Goal: Communication & Community: Answer question/provide support

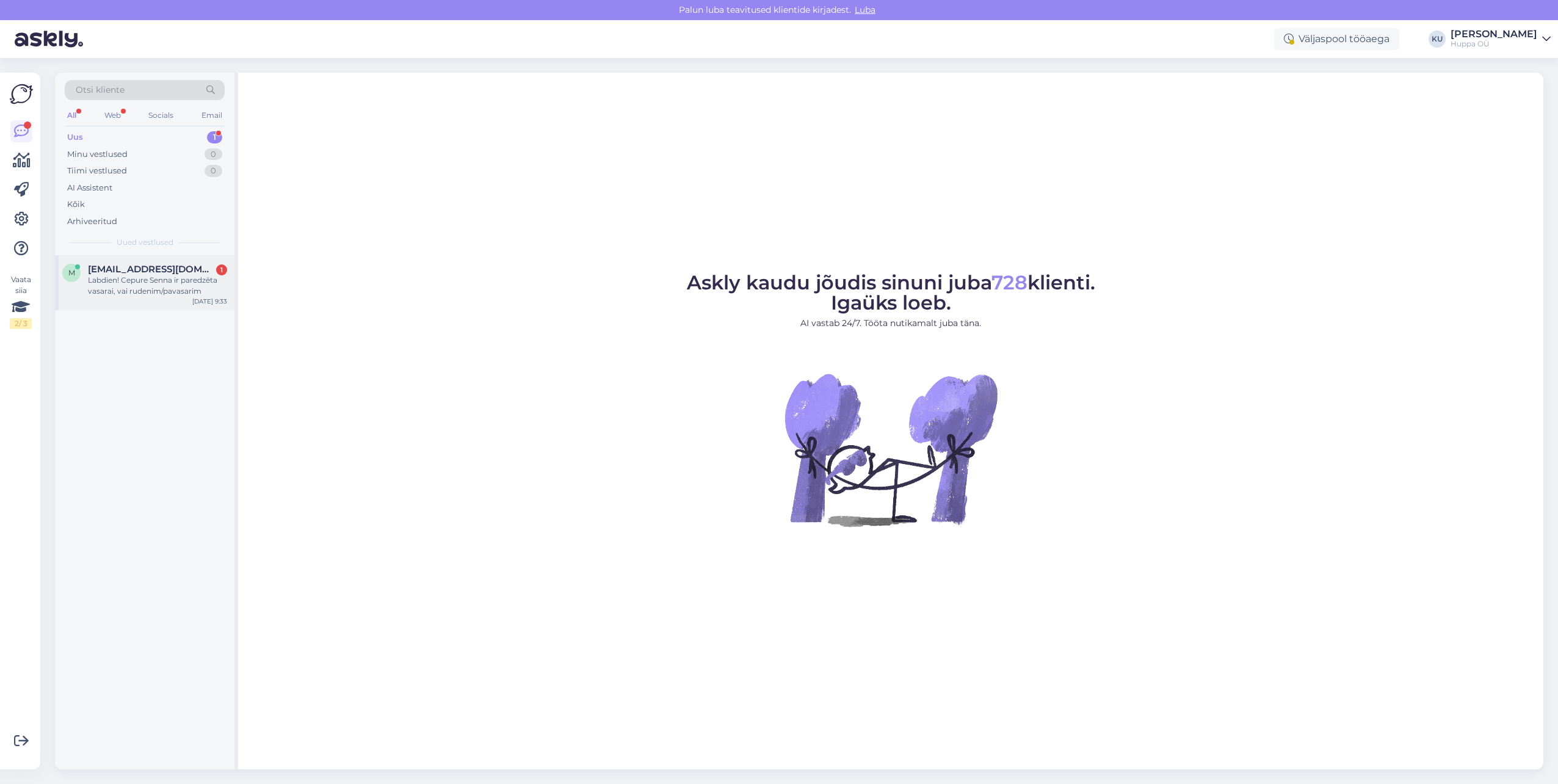
click at [145, 269] on span "[EMAIL_ADDRESS][DOMAIN_NAME]" at bounding box center [151, 269] width 127 height 11
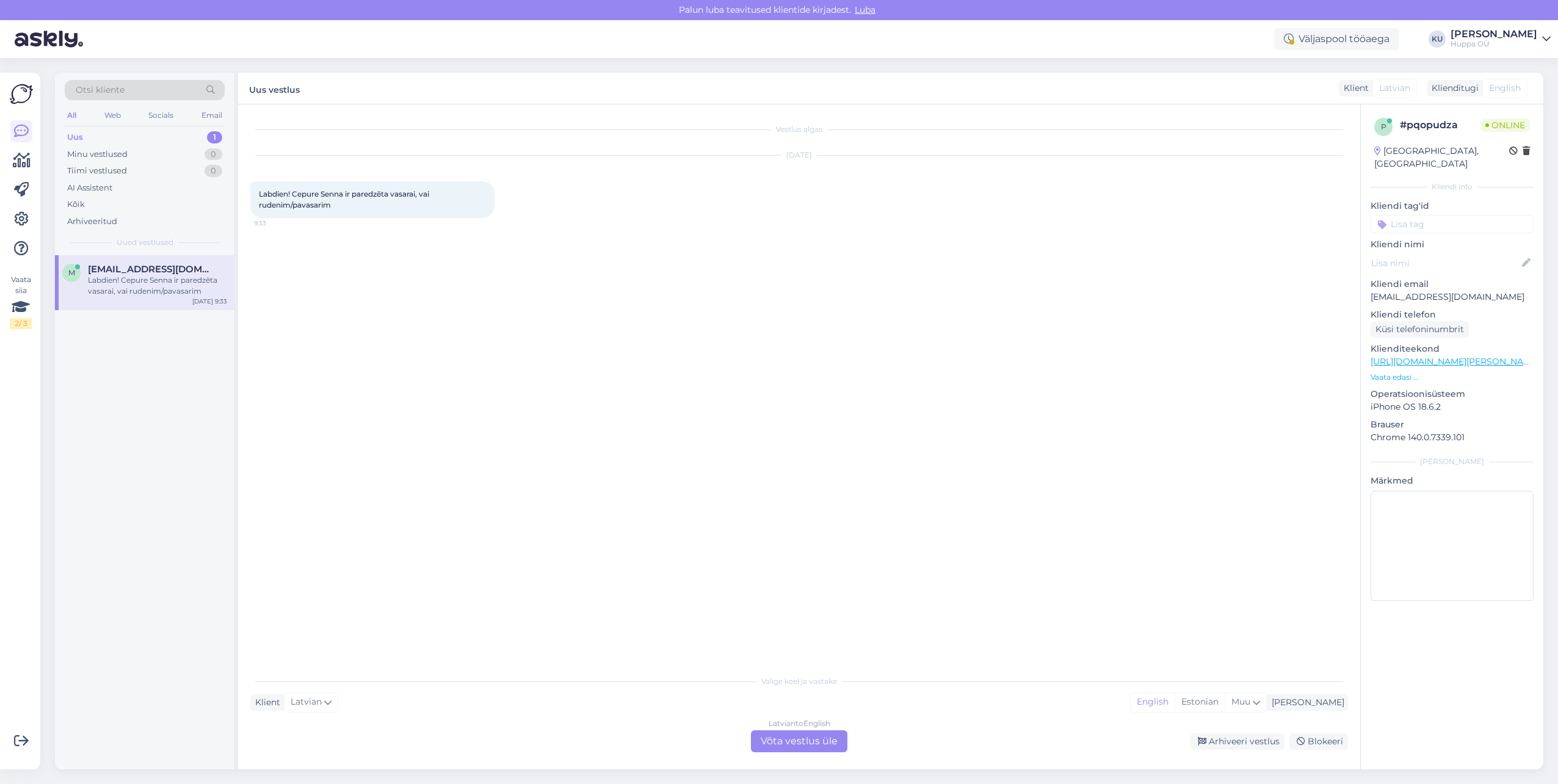
click at [796, 745] on div "Latvian to English Võta vestlus üle" at bounding box center [799, 741] width 96 height 22
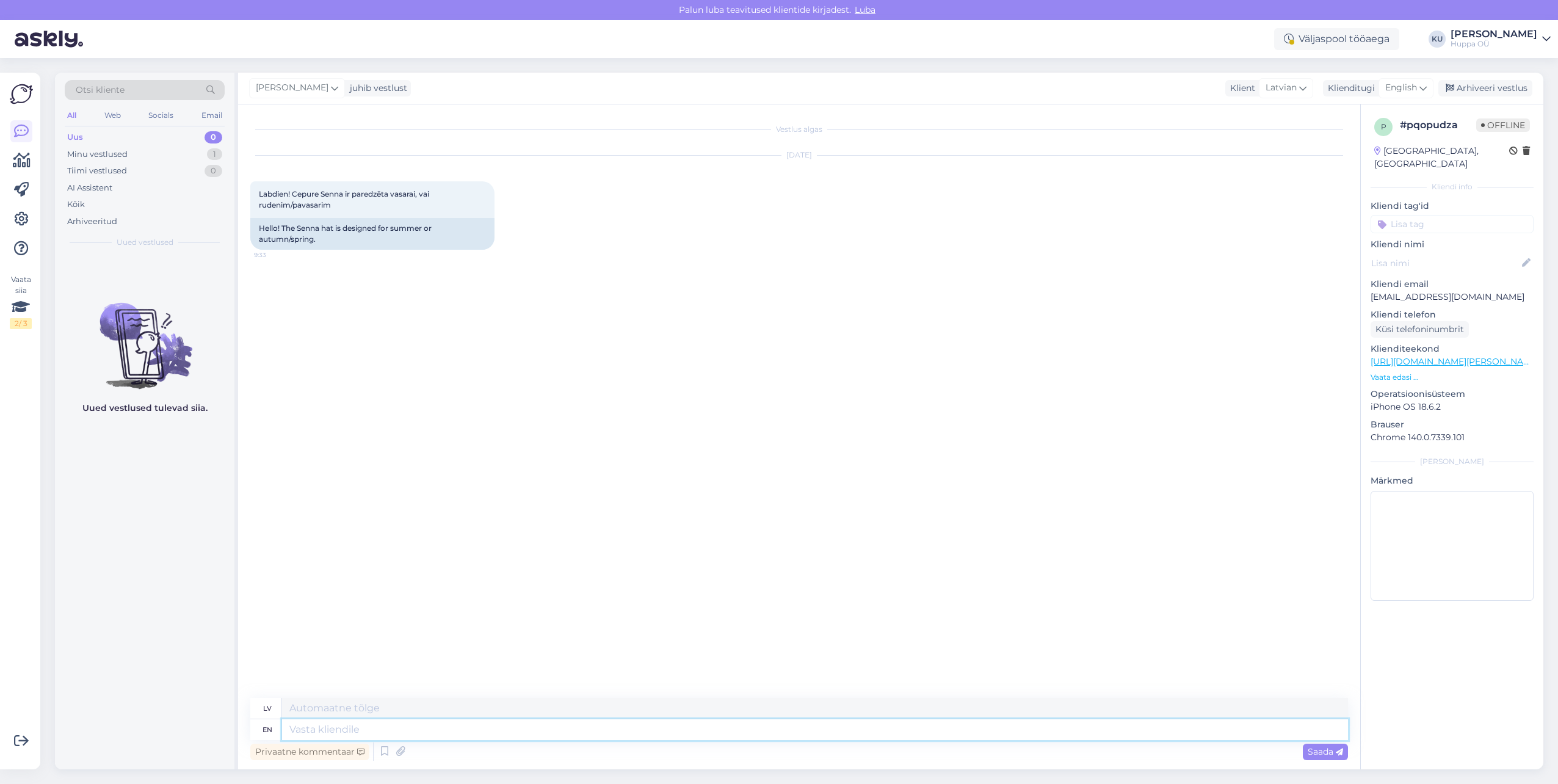
click at [308, 730] on textarea at bounding box center [815, 729] width 1066 height 21
type textarea "Hello,"
type textarea "Sveiki,"
type textarea "Hello, it is"
type textarea "Sveiki, tas"
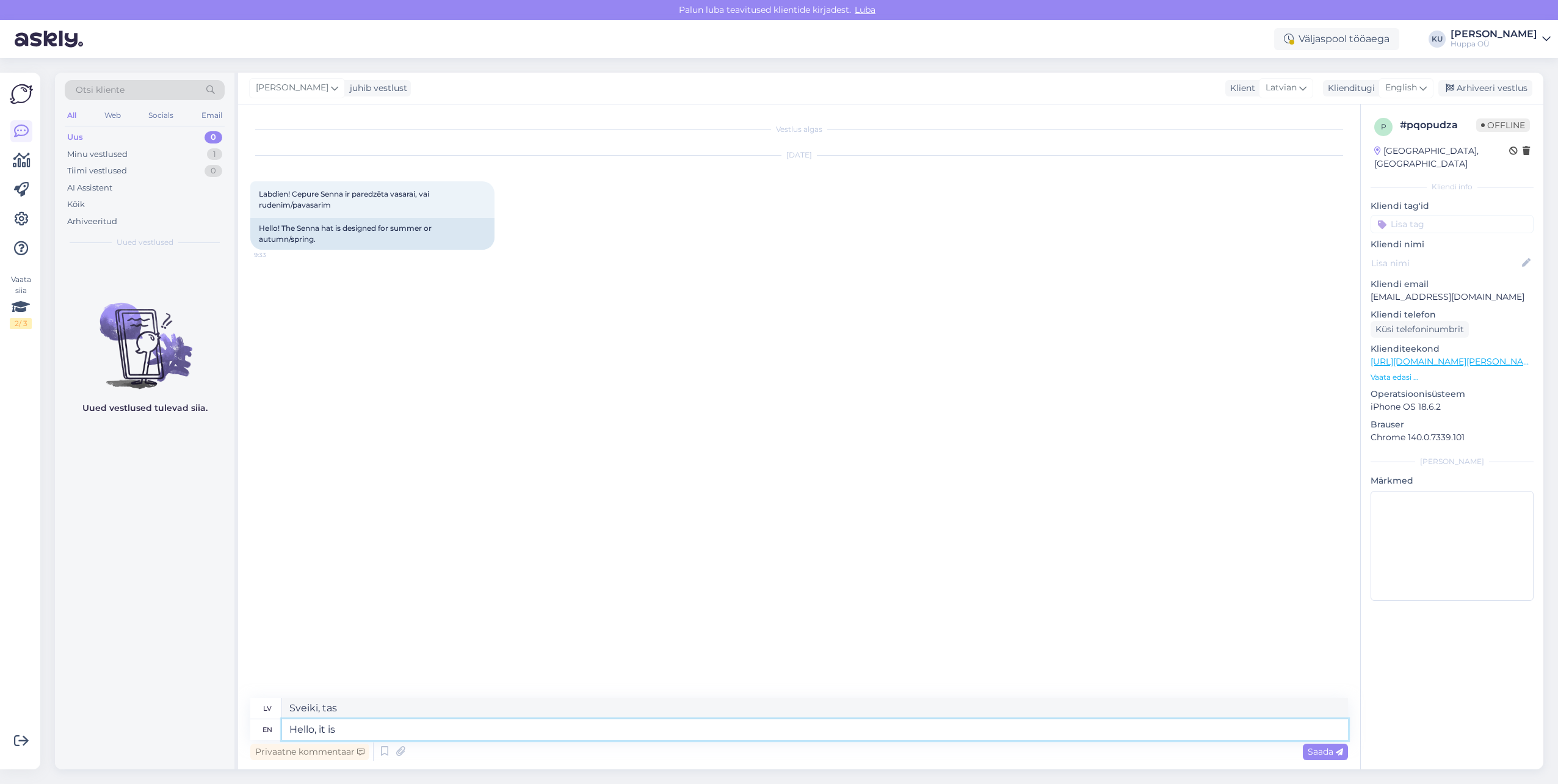
type textarea "Hello, it is d"
type textarea "Sveiki, tas ir"
type textarea "Hello, it is desinged"
type textarea "Sveiki, tas ir izstrādāts"
type textarea "Hello, it is desinged for w"
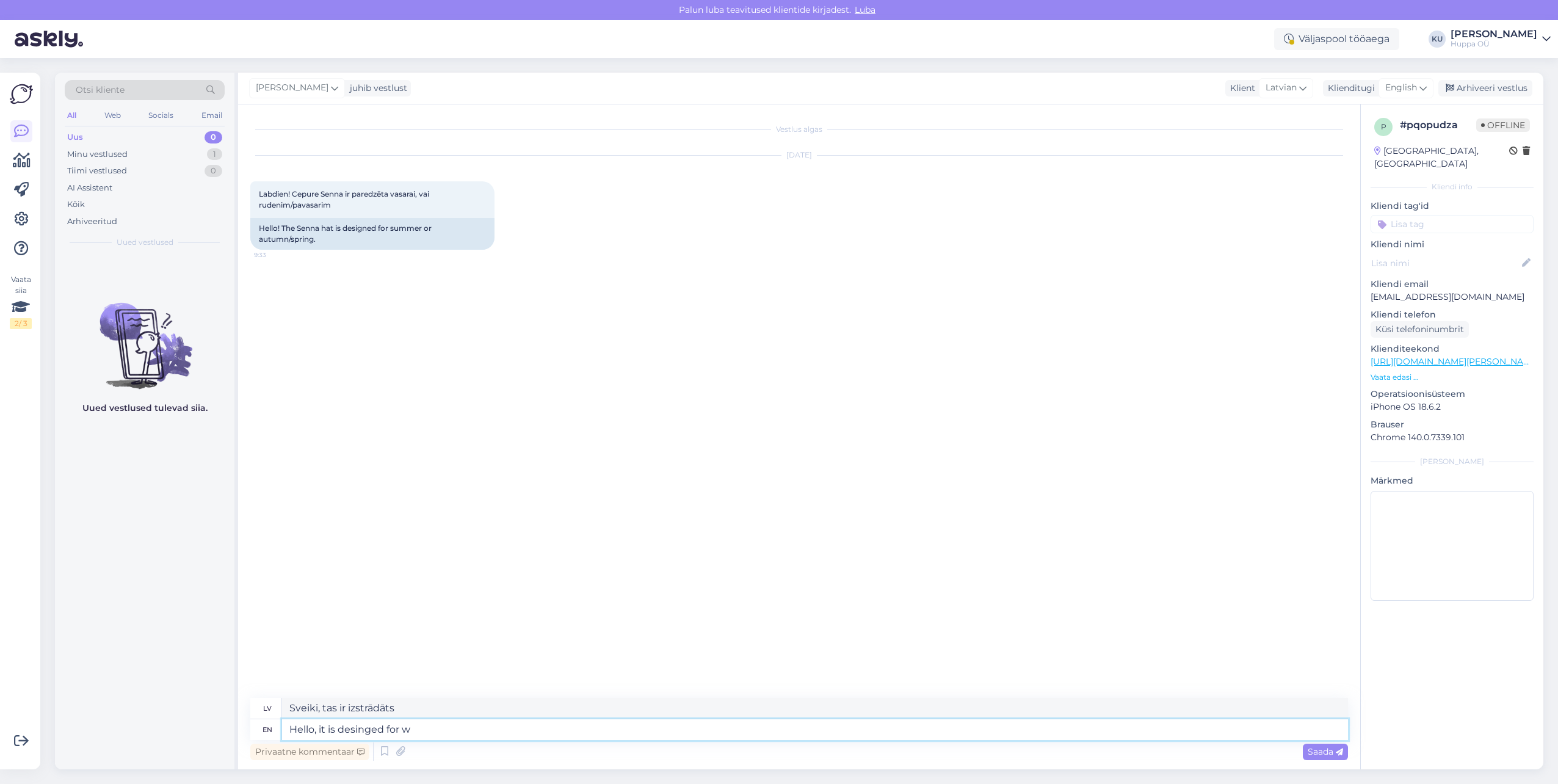
type textarea "Sveiki, tas ir paredzēts"
type textarea "Hello, it is desinged for warmer"
type textarea "Sveiki, tas ir paredzēts siltumam."
type textarea "Hello, it is desinged for warmer autumn/spring"
type textarea "Sveiki, tas ir paredzēts siltākam rudenim/pavasarim."
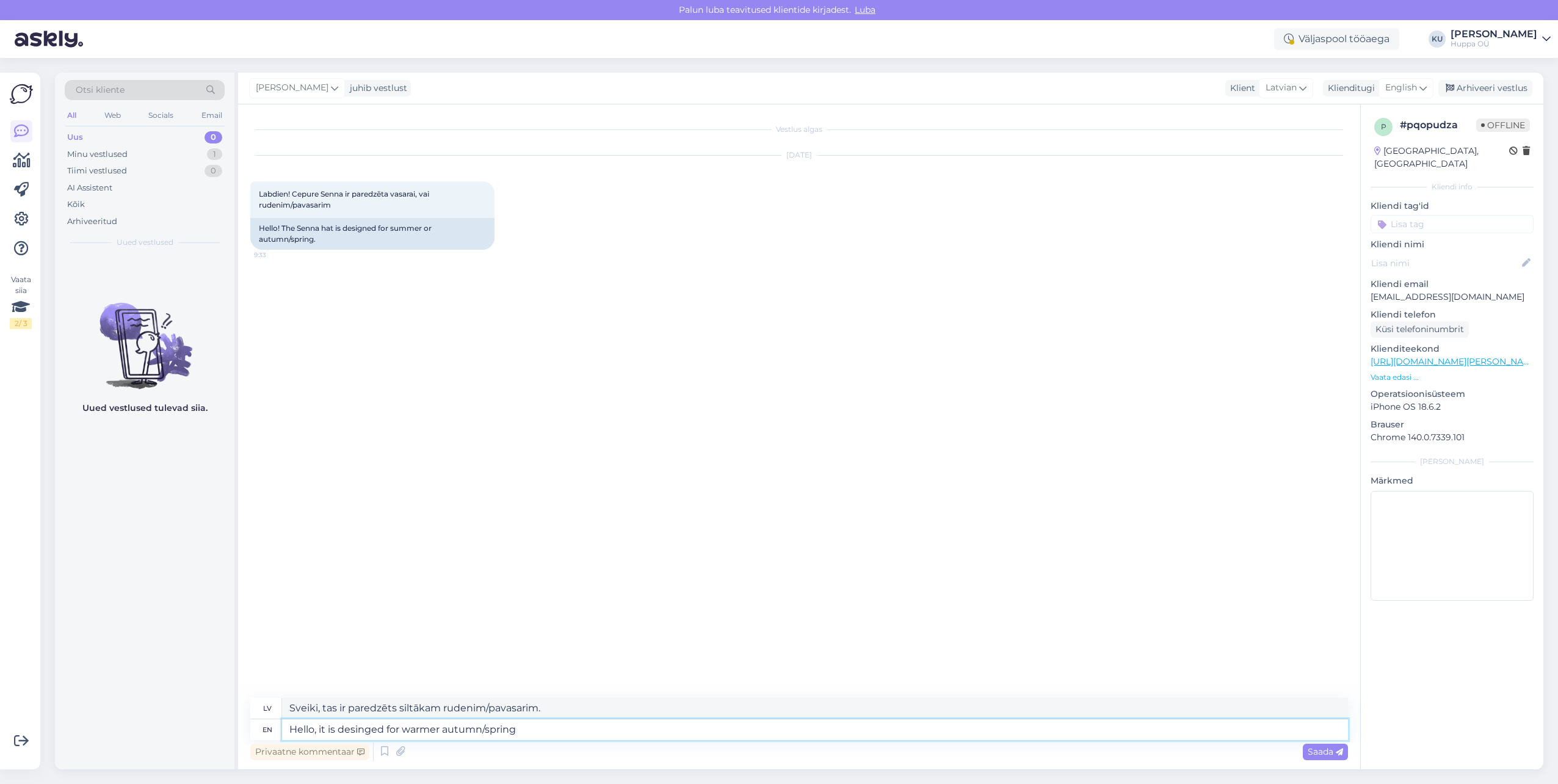
click at [365, 723] on textarea "Hello, it is desinged for warmer autumn/spring" at bounding box center [815, 729] width 1066 height 21
type textarea "Hello, it is designed for warmer autumn/spring"
type textarea "Sveiki, tas ir paredzēts siltākam rudenim/pavasarim"
click at [546, 721] on textarea "Hello, it is designed for warmer autumn/spring" at bounding box center [815, 729] width 1066 height 21
type textarea "Hello, it is designed for warmer autumn/spring weather."
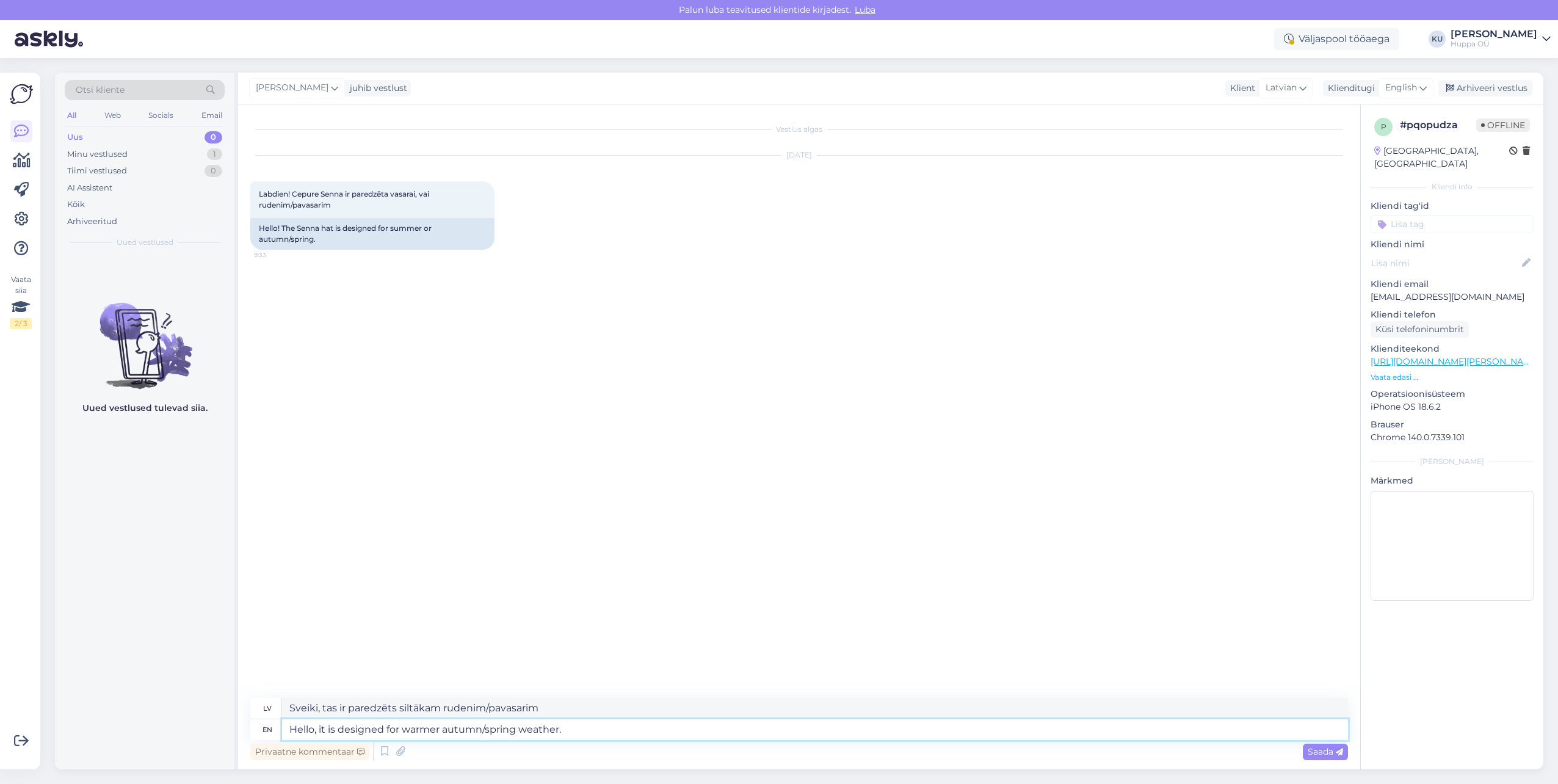
type textarea "Sveiki, tas ir paredzēts siltākam rudens/pavasara laikam."
type textarea "Hello, it is designed for warmer autumn/spring weather. It has"
type textarea "Sveiki, tas ir paredzēts siltākam rudens/pavasara laikam. Tam ir"
type textarea "Hello, it is designed for warmer autumn/spring weather. It has a cotton j"
type textarea "Sveiki, tas ir paredzēts siltākam rudens/pavasara laikam. Tam ir kokvilnas audu…"
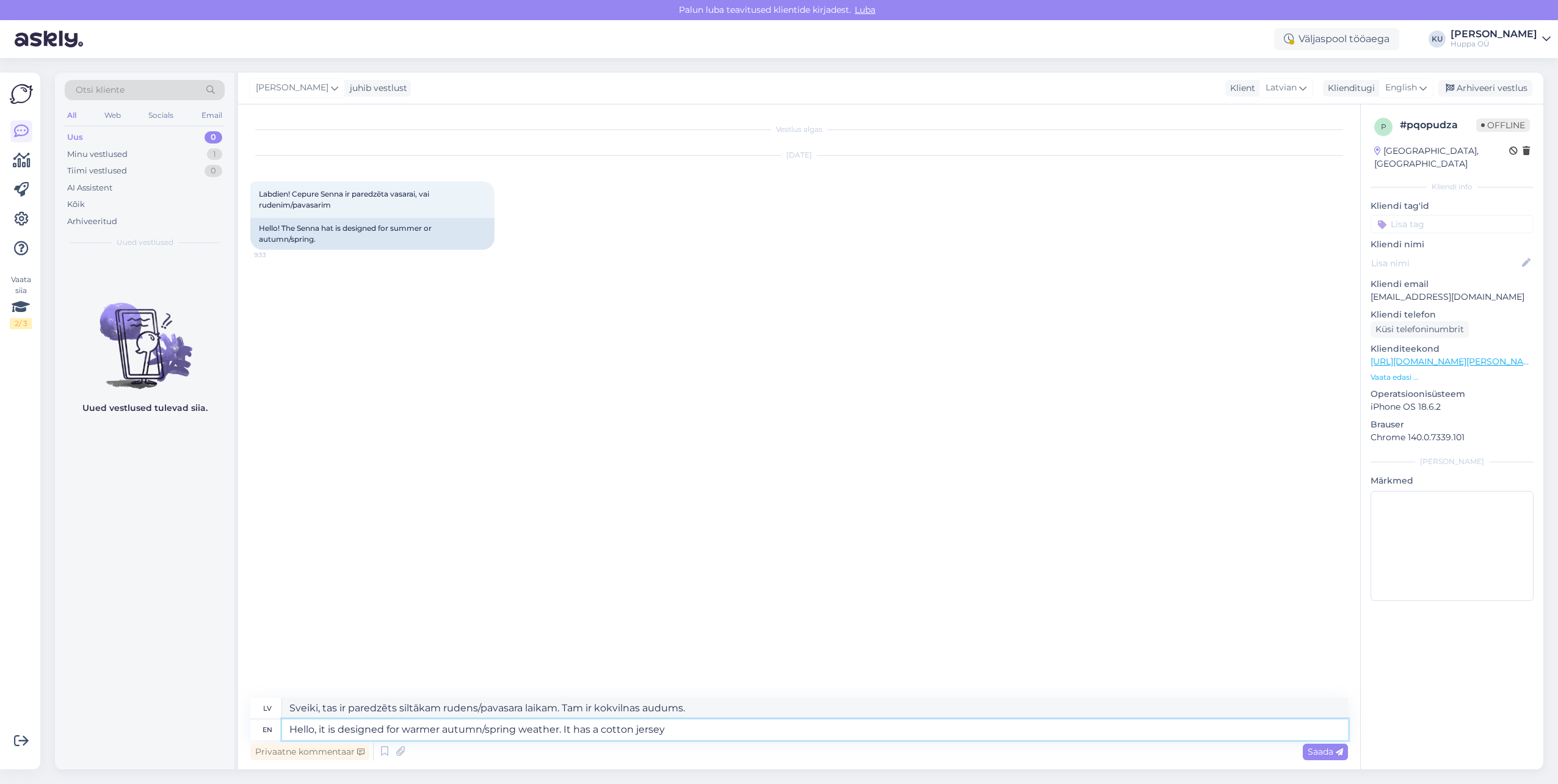
type textarea "Hello, it is designed for warmer autumn/spring weather. It has a cotton jersey l"
type textarea "Sveiki, tas ir paredzēts siltākam rudens/pavasara laikam. Tam ir kokvilnas džer…"
type textarea "Hello, it is designed for warmer autumn/spring weather. It has a cotton jersey …"
type textarea "Sveiki, tas ir paredzēts siltākam rudens/pavasara laikam. Tam ir kokvilnas džer…"
type textarea "Hello, it is designed for warmer autumn/spring weather. It has a cotton jersey …"
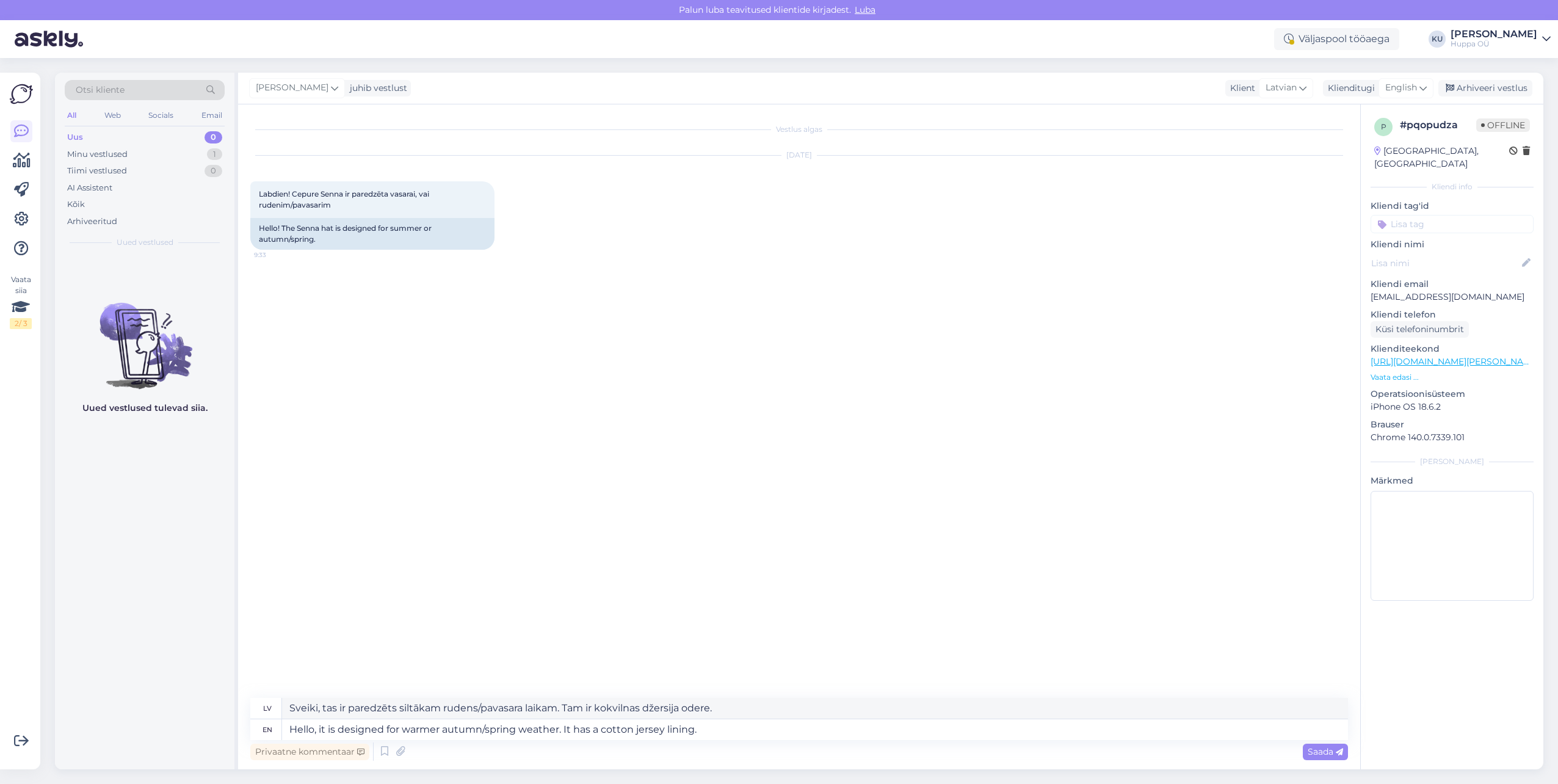
click at [1305, 762] on div "Privaatne kommentaar Saada" at bounding box center [799, 752] width 1098 height 23
click at [1317, 753] on span "Saada" at bounding box center [1325, 751] width 35 height 11
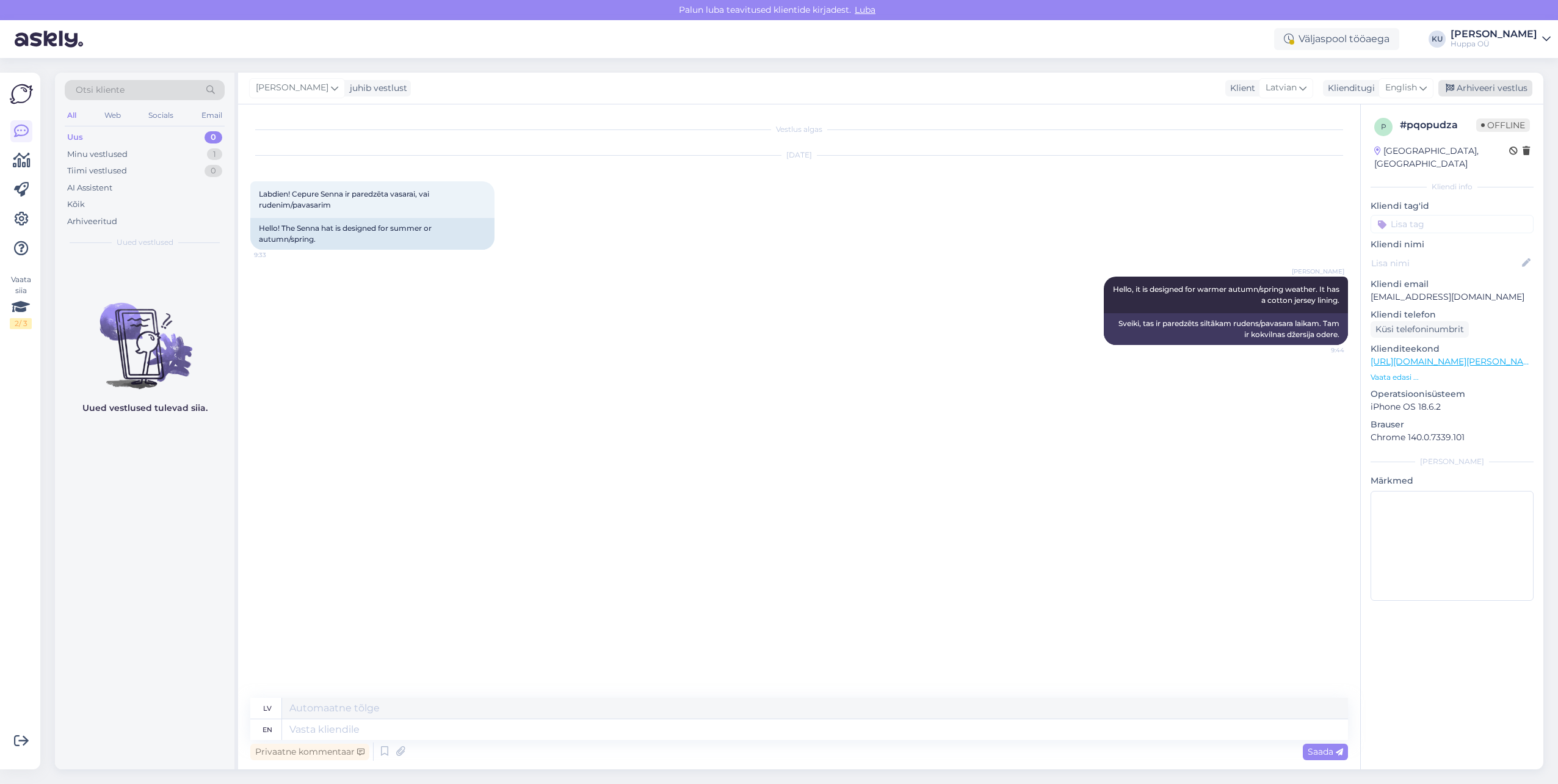
click at [1506, 86] on div "Arhiveeri vestlus" at bounding box center [1485, 88] width 94 height 16
